Goal: Task Accomplishment & Management: Complete application form

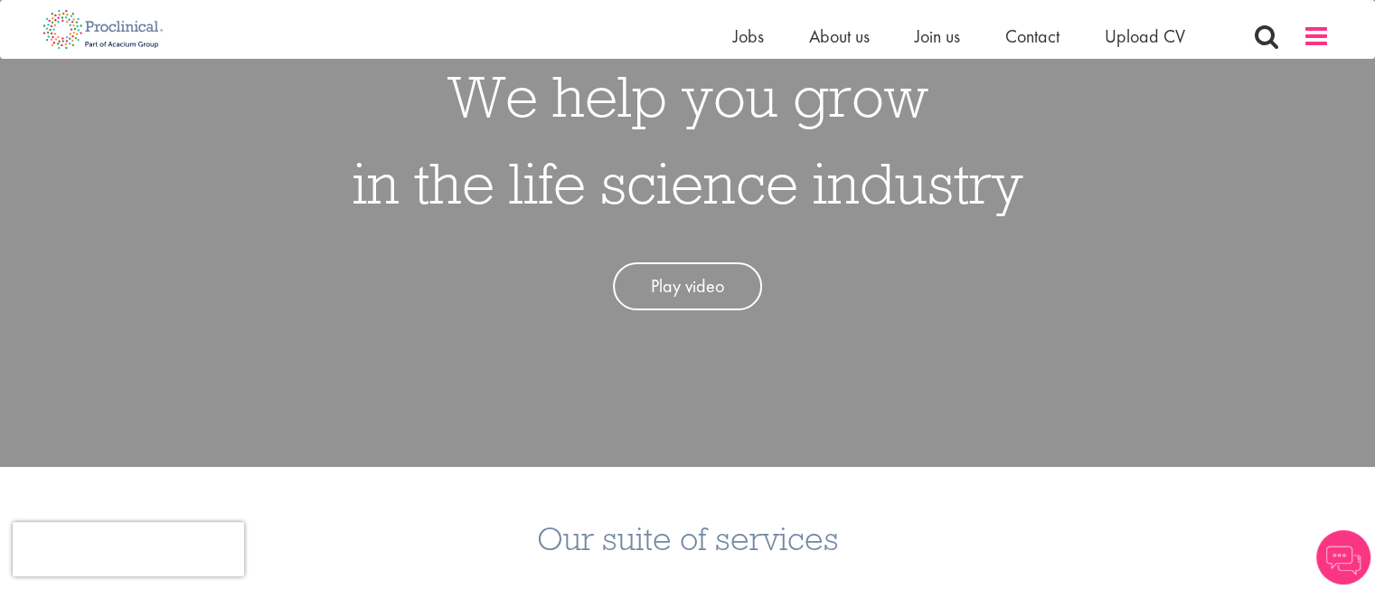
click at [1317, 43] on span at bounding box center [1316, 36] width 27 height 27
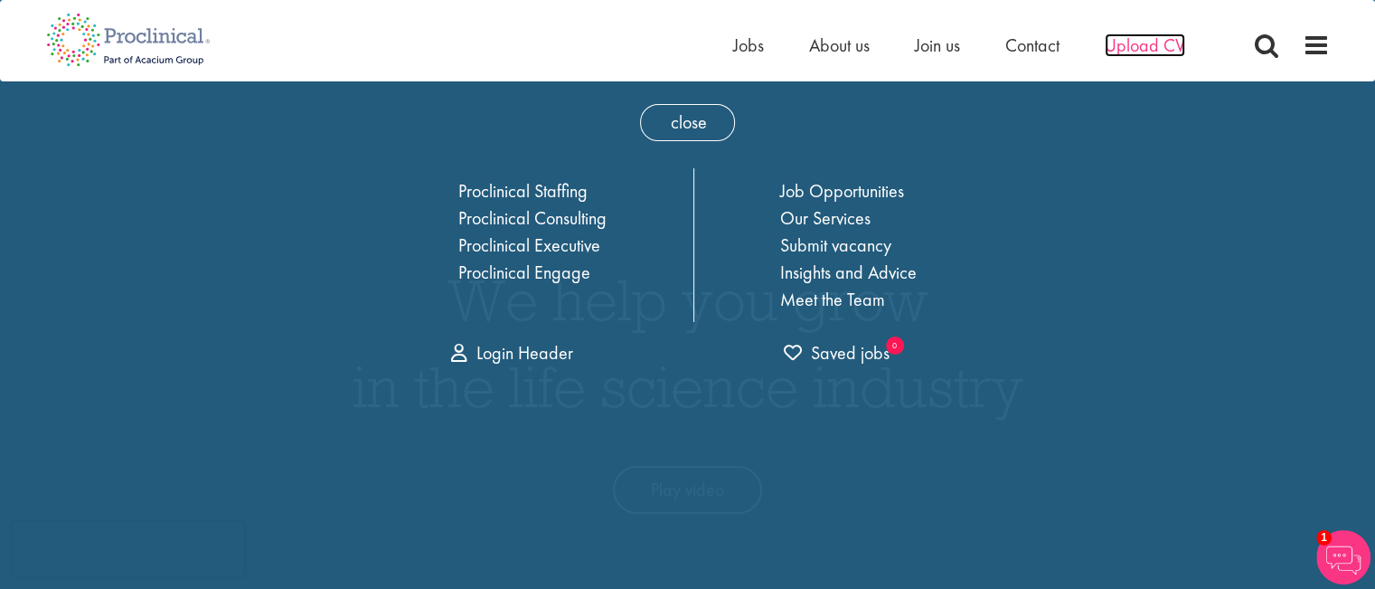
click at [1132, 49] on span "Upload CV" at bounding box center [1145, 45] width 80 height 24
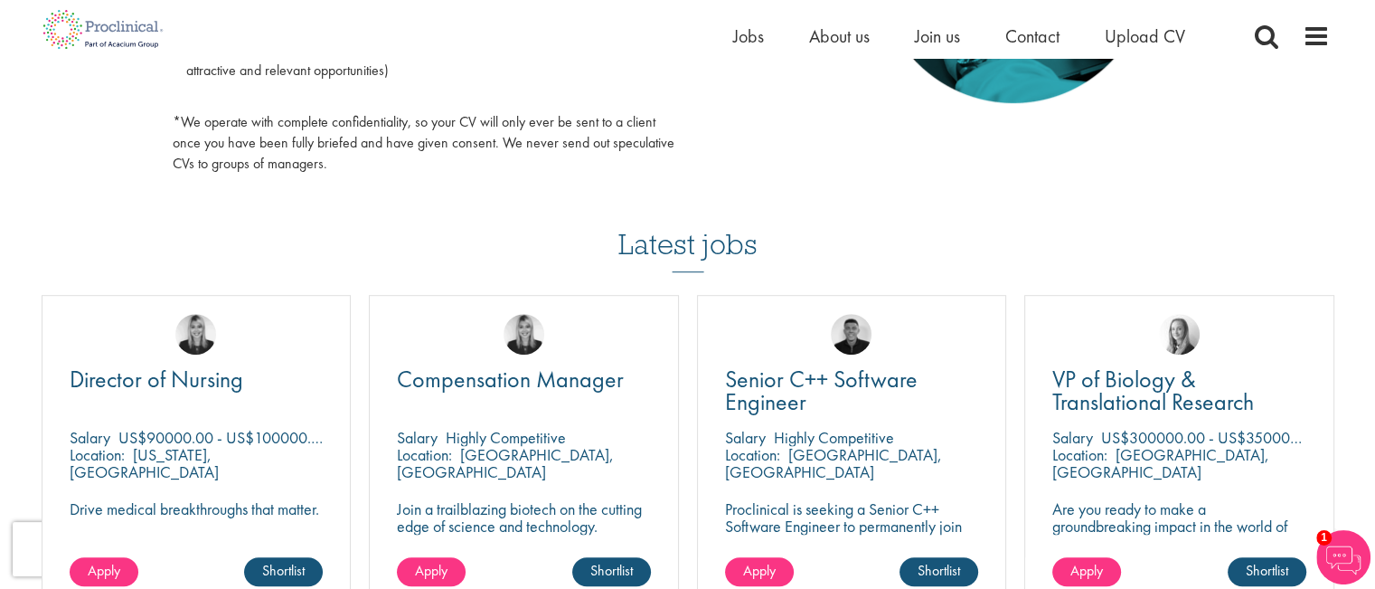
scroll to position [1085, 0]
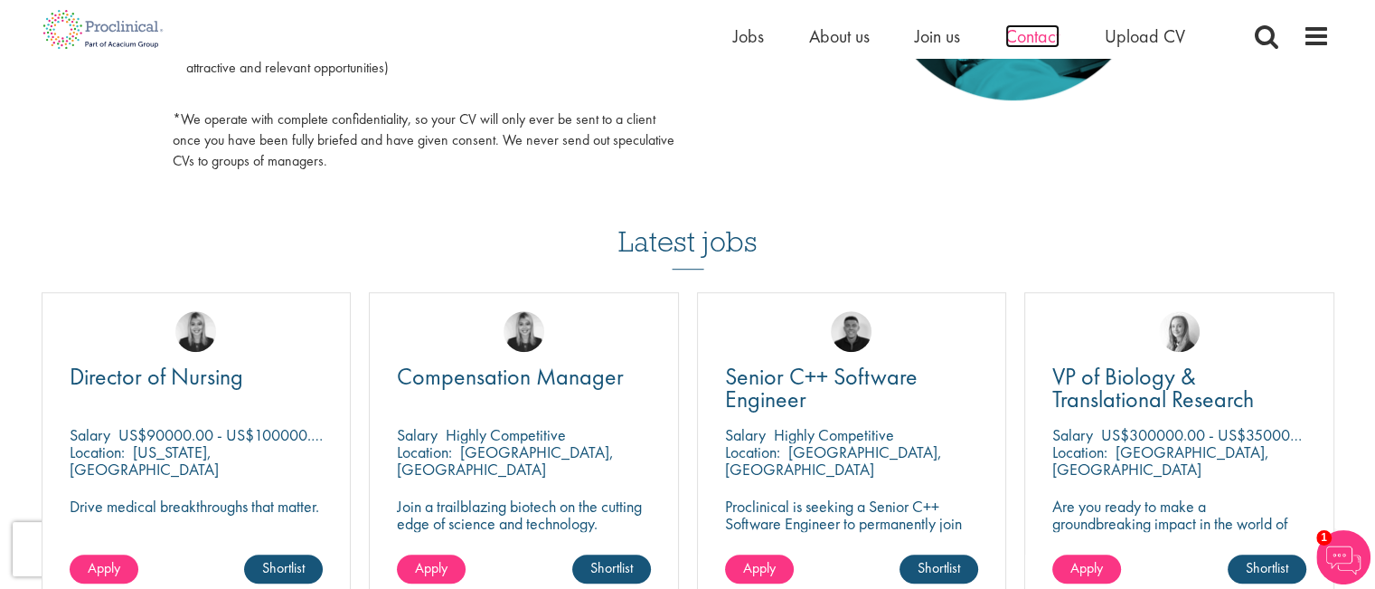
click at [1025, 39] on span "Contact" at bounding box center [1033, 36] width 54 height 24
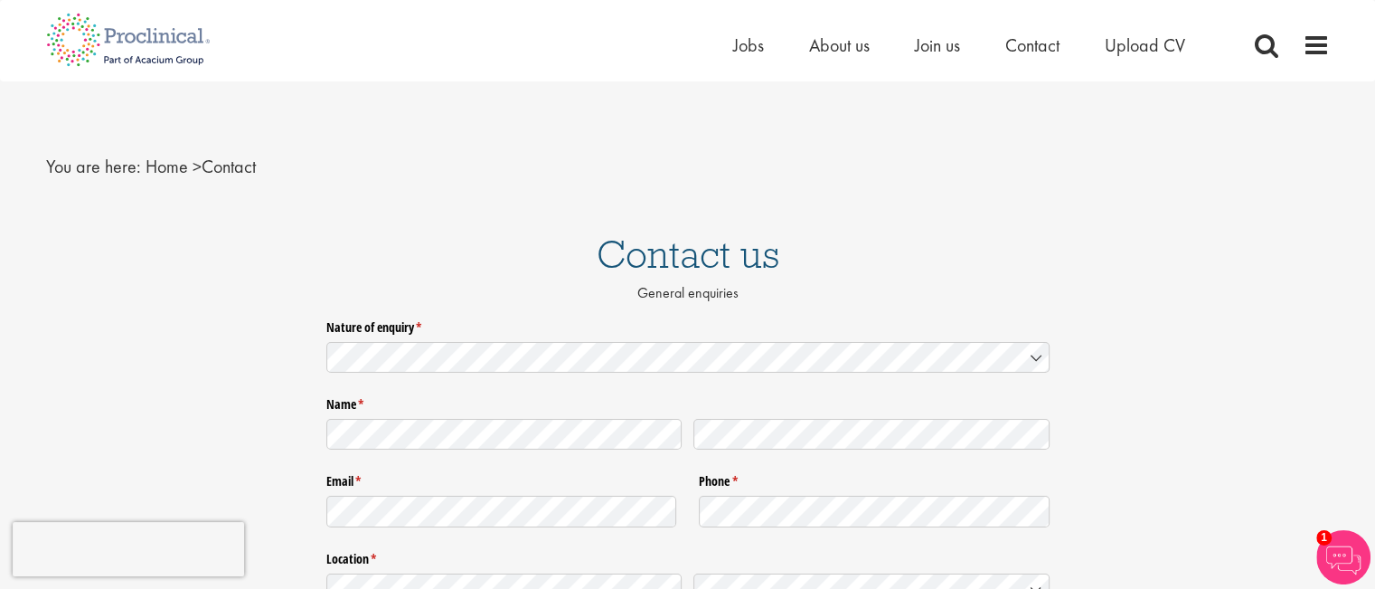
click at [607, 322] on label "Nature of enquiry * (required)" at bounding box center [687, 324] width 723 height 24
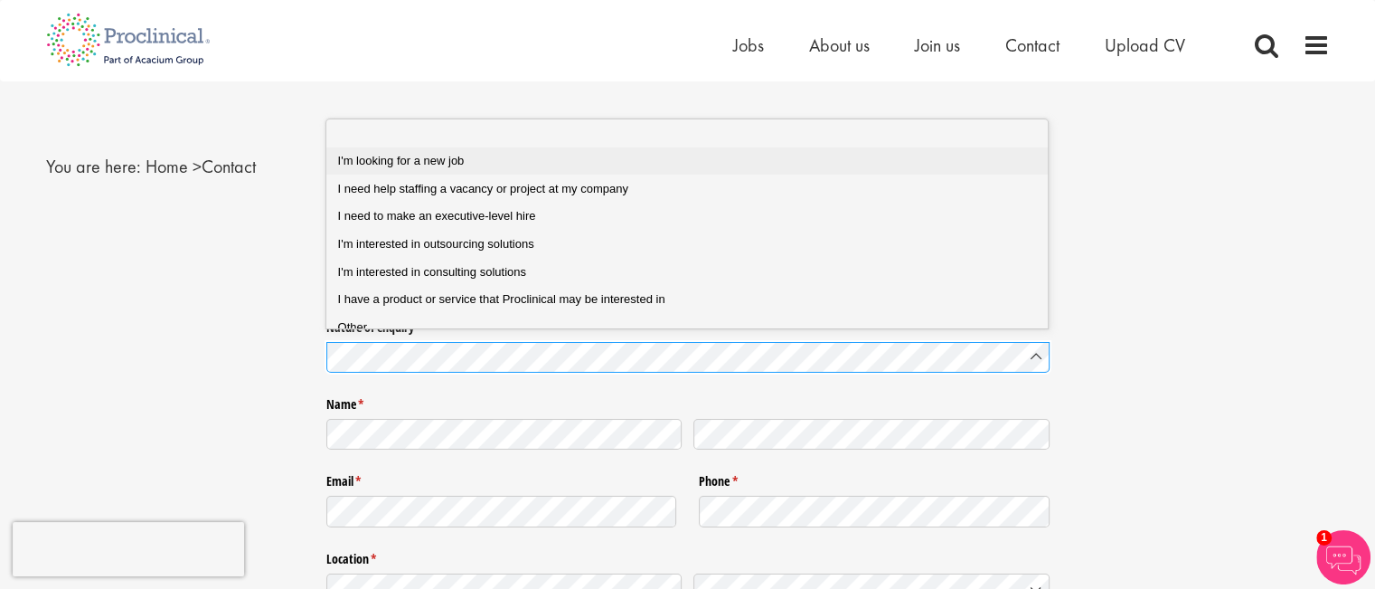
click at [562, 158] on div "I'm looking for a new job" at bounding box center [694, 161] width 713 height 16
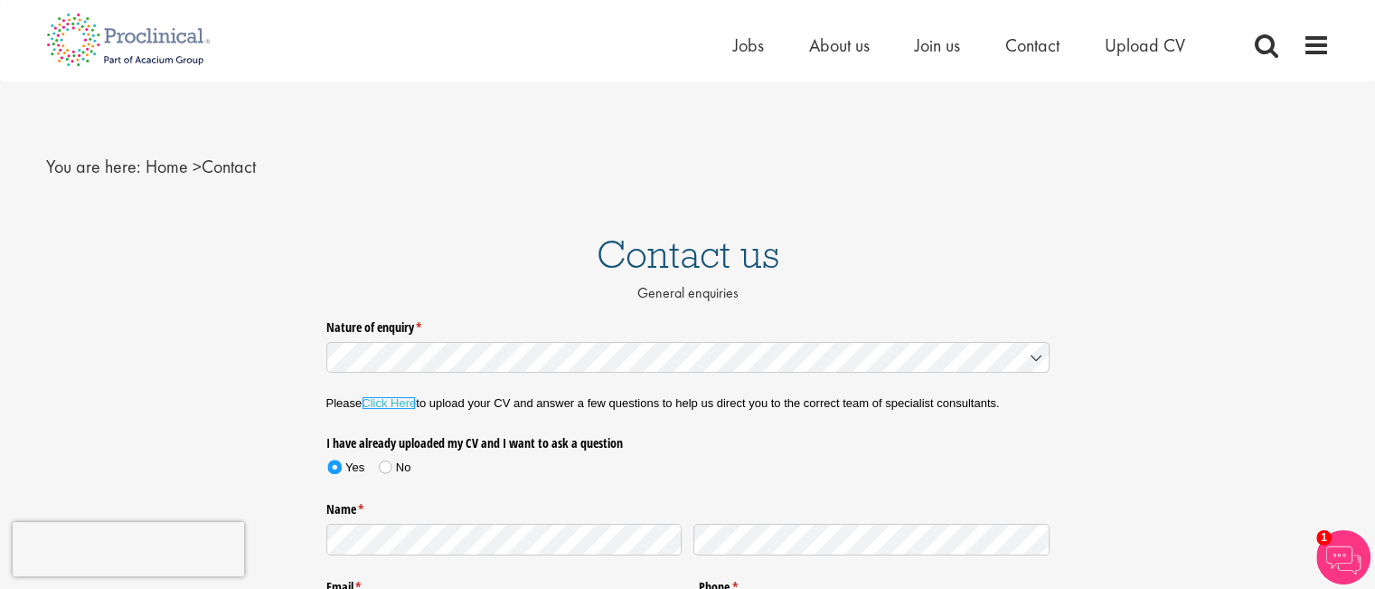
click at [400, 408] on link "Click Here" at bounding box center [389, 403] width 54 height 14
